Goal: Transaction & Acquisition: Purchase product/service

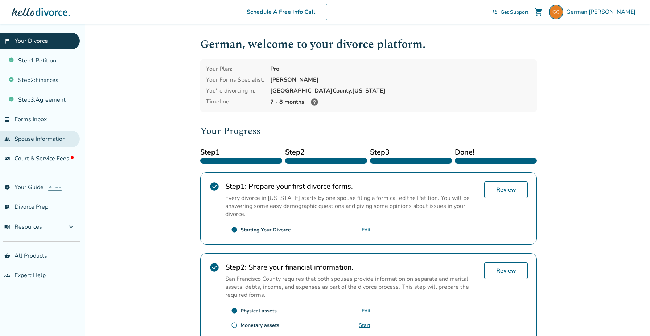
click at [59, 143] on link "people Spouse Information" at bounding box center [40, 139] width 80 height 17
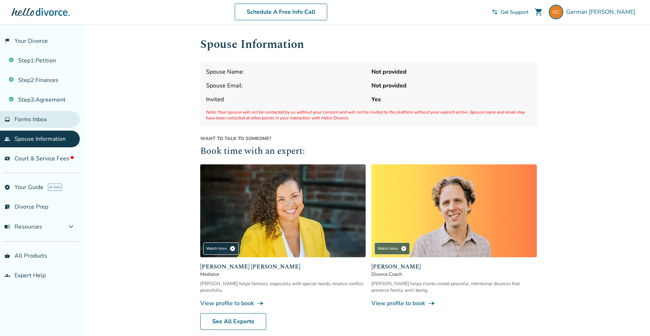
click at [58, 123] on link "inbox Forms Inbox" at bounding box center [40, 119] width 80 height 17
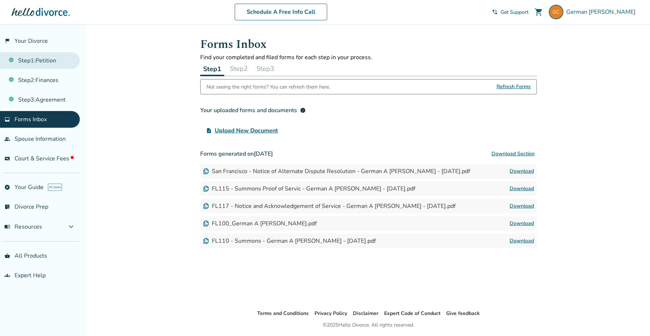
click at [49, 54] on link "Step 1 : Petition" at bounding box center [40, 60] width 80 height 17
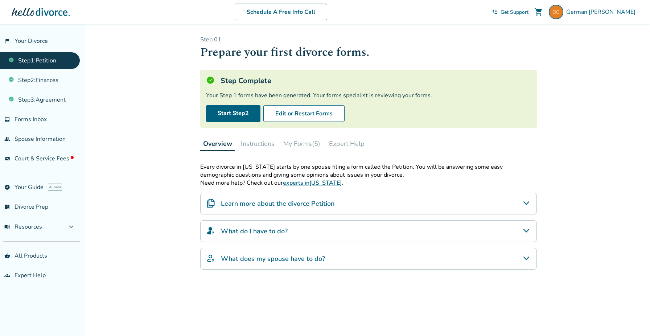
click at [42, 169] on div "flag_2 Your Divorce Step 1 : Petition Step 2 : Finances Step 3 : Agreement inbo…" at bounding box center [42, 180] width 85 height 312
click at [54, 155] on span "Court & Service Fees" at bounding box center [44, 159] width 59 height 8
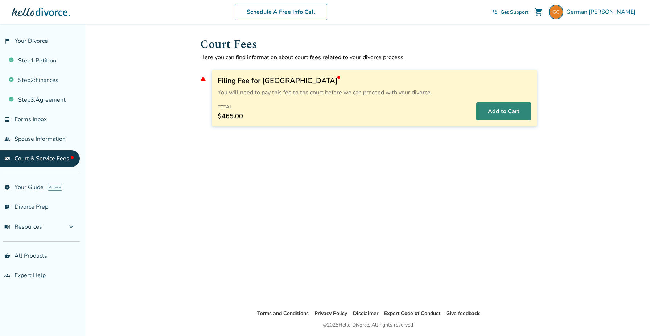
click at [501, 105] on button "Add to Cart" at bounding box center [503, 111] width 55 height 18
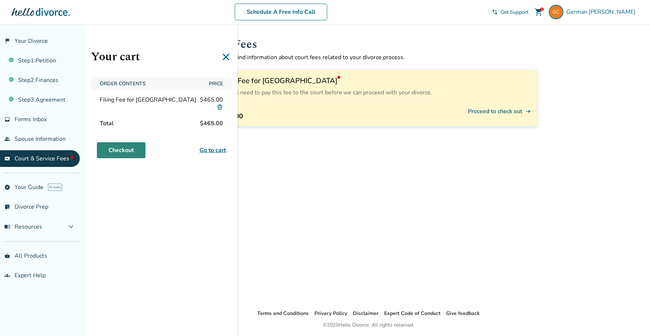
click at [111, 148] on link "Checkout" at bounding box center [121, 150] width 49 height 16
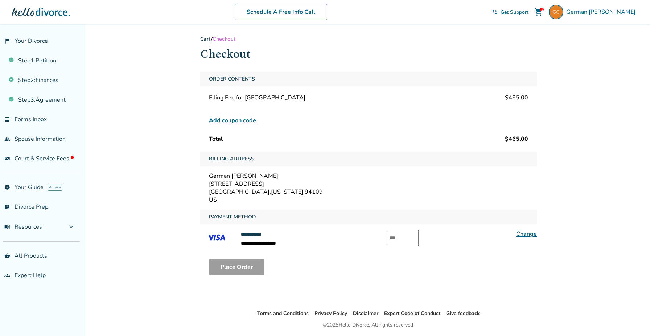
click at [402, 237] on input "text" at bounding box center [402, 238] width 33 height 16
type input "***"
click at [239, 273] on button "Place Order" at bounding box center [236, 267] width 55 height 16
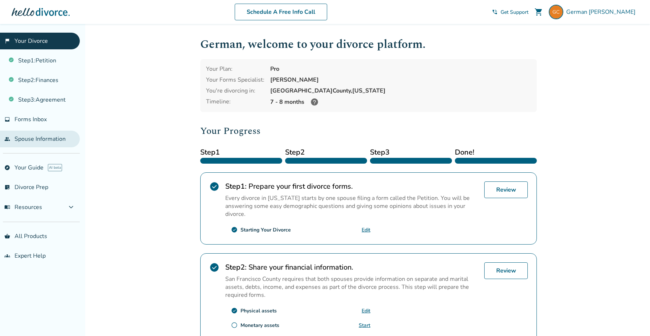
click at [64, 133] on link "people Spouse Information" at bounding box center [40, 139] width 80 height 17
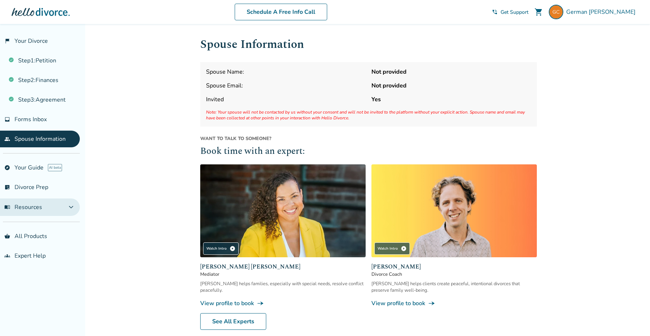
click at [75, 206] on span "expand_more" at bounding box center [71, 207] width 9 height 9
click at [75, 206] on span "expand_less" at bounding box center [71, 207] width 9 height 9
click at [115, 207] on div "Added to cart Spouse Information Spouse Name: Not provided Spouse Email: Not pr…" at bounding box center [325, 208] width 650 height 368
